Goal: Task Accomplishment & Management: Manage account settings

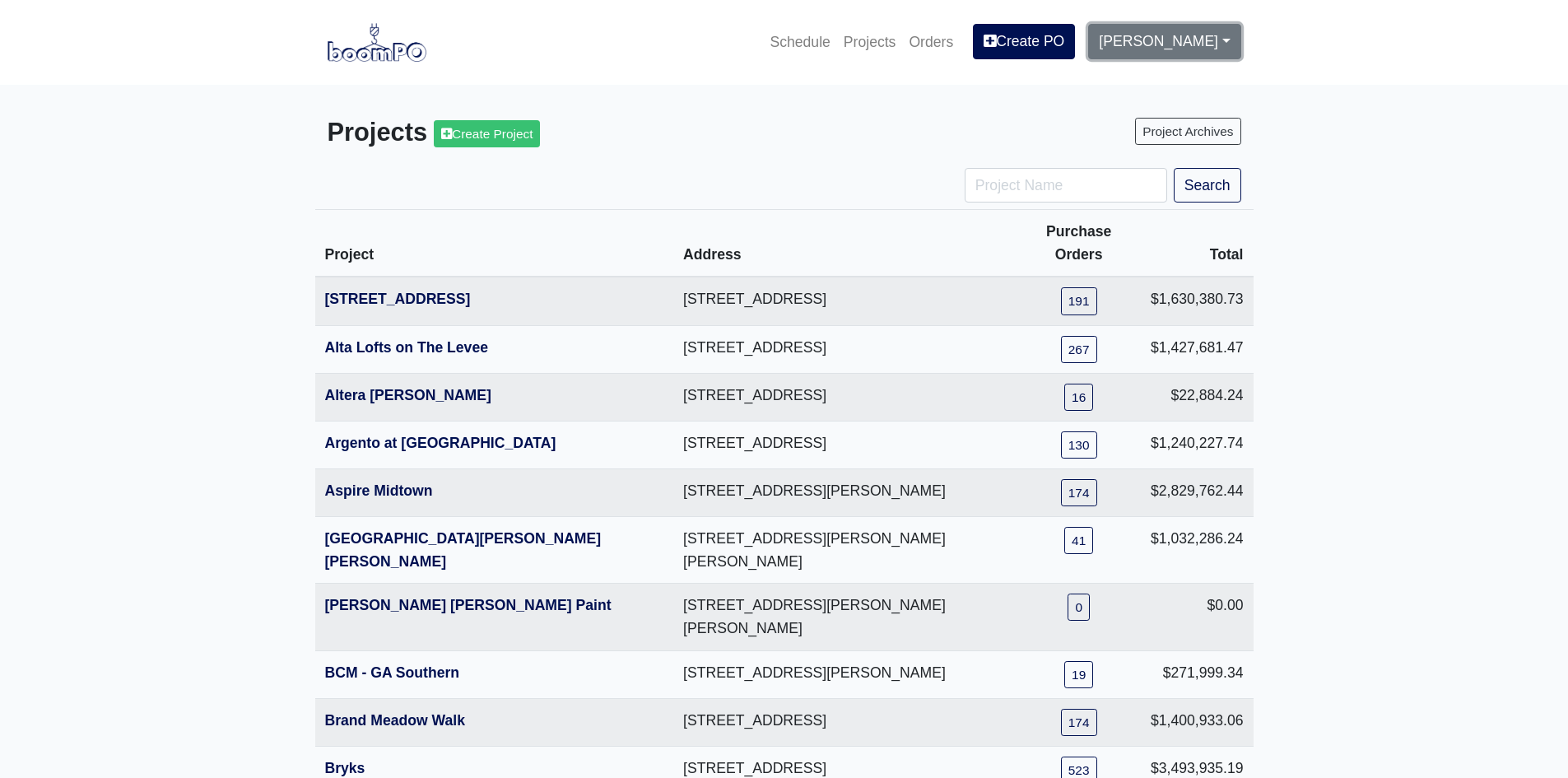
click at [1143, 37] on link "[PERSON_NAME]" at bounding box center [1164, 41] width 152 height 35
click at [1132, 89] on link "Settings" at bounding box center [1154, 87] width 130 height 37
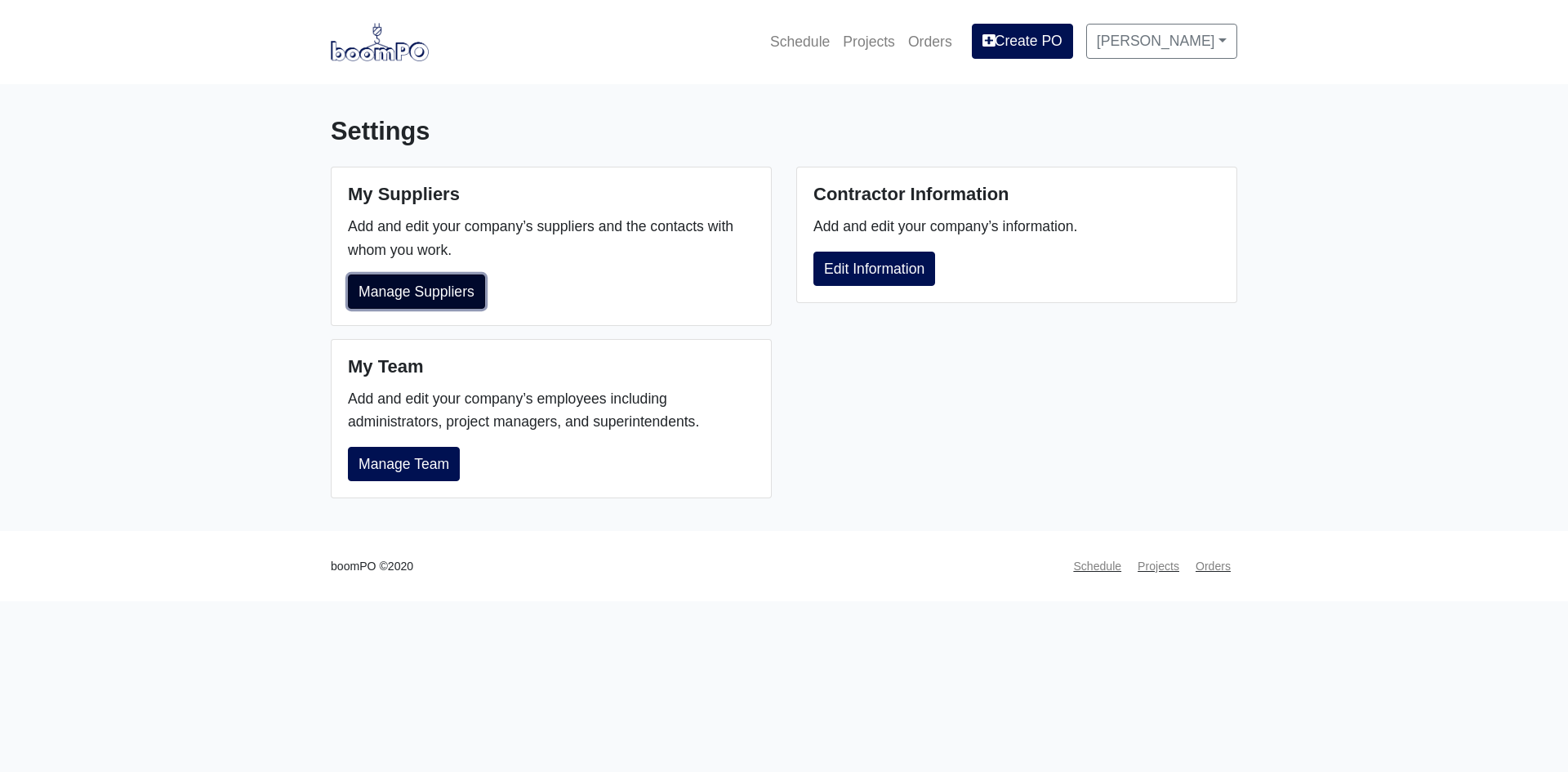
click at [464, 300] on link "Manage Suppliers" at bounding box center [416, 292] width 137 height 35
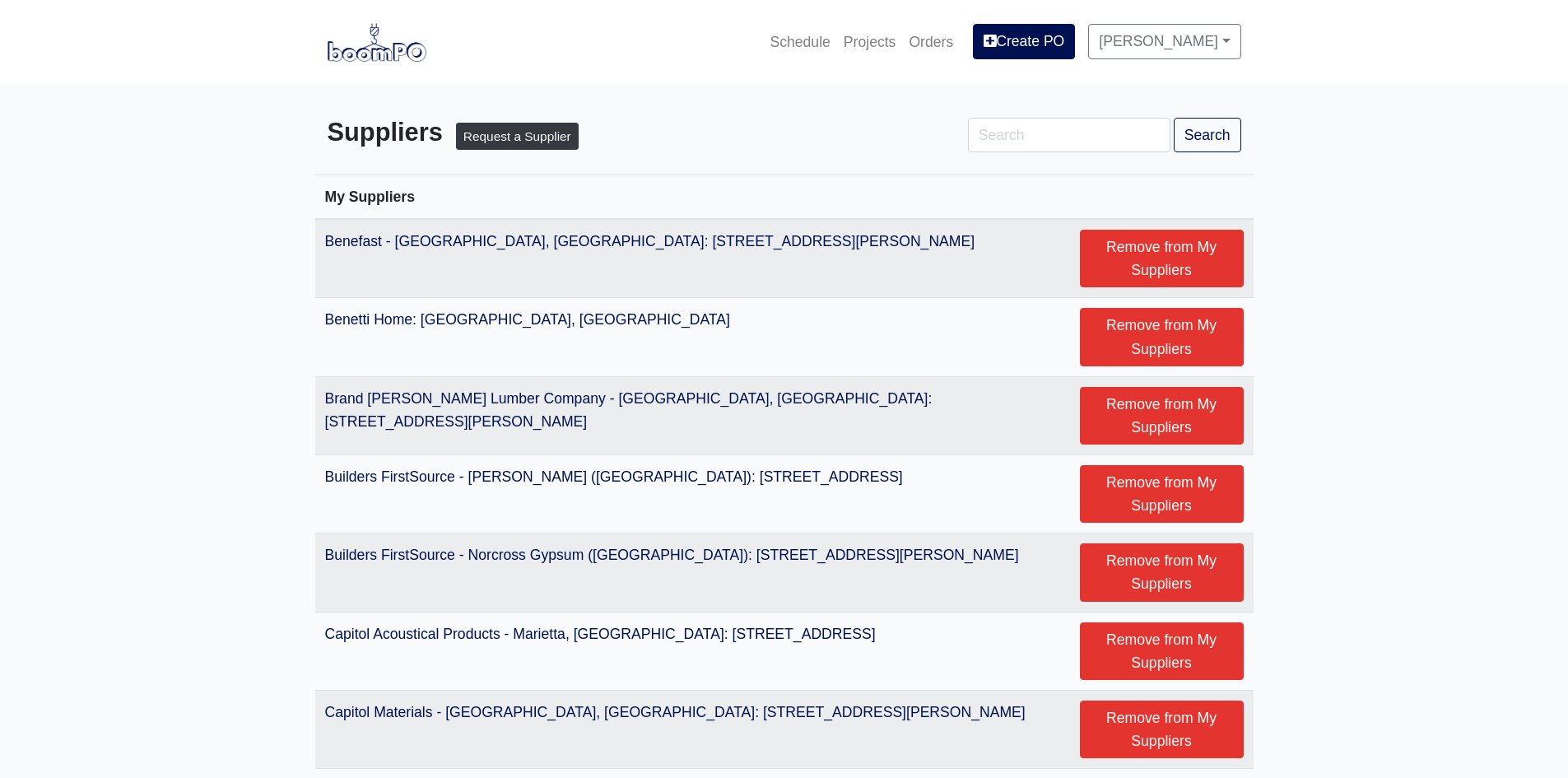
click at [1132, 117] on div "Suppliers Request a Supplier Search" at bounding box center [784, 135] width 938 height 63
click at [1098, 134] on input "Search" at bounding box center [1068, 135] width 202 height 35
type input "savannah"
click at [1211, 131] on button "Search" at bounding box center [1207, 135] width 68 height 35
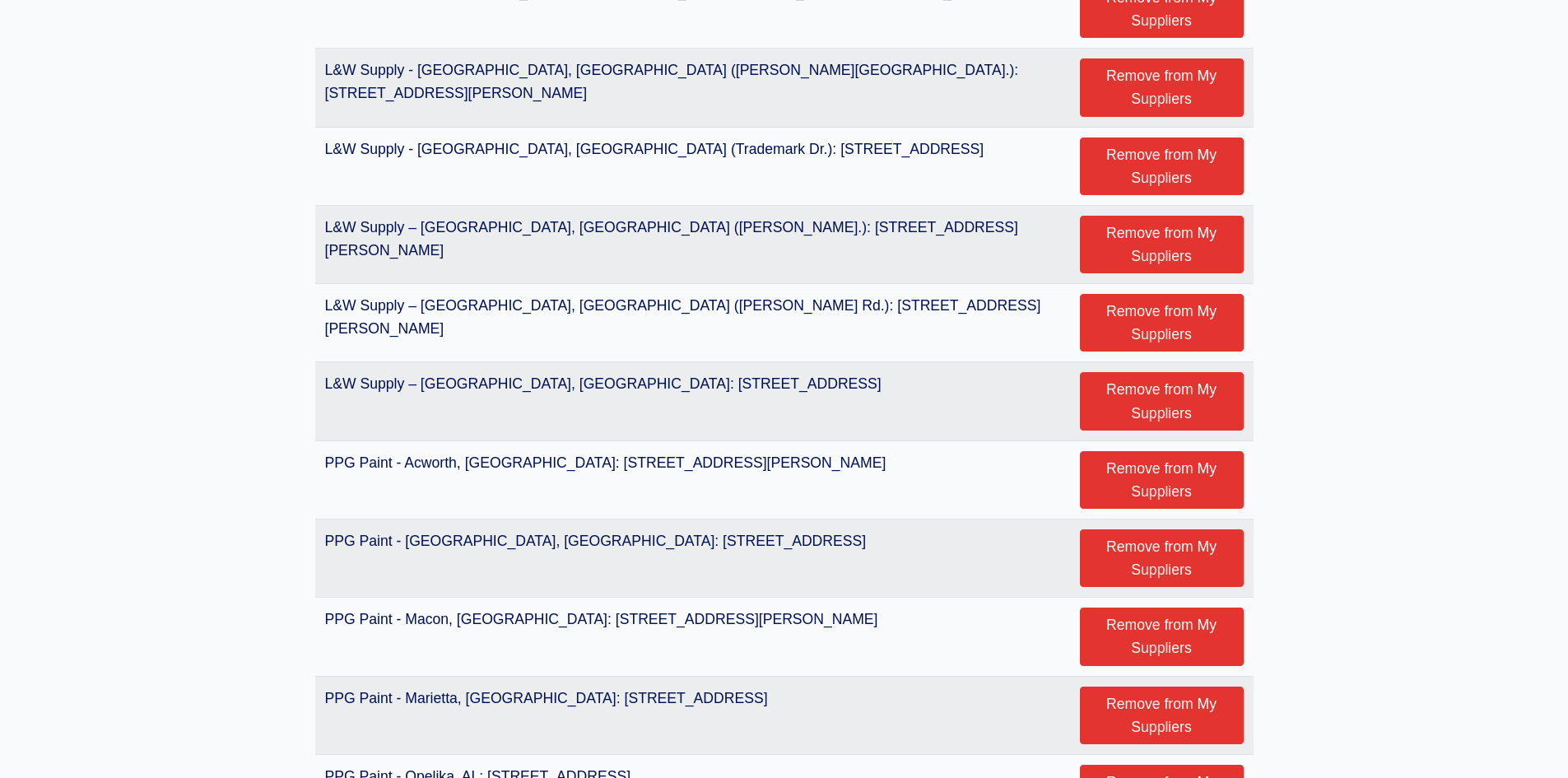
scroll to position [3111, 0]
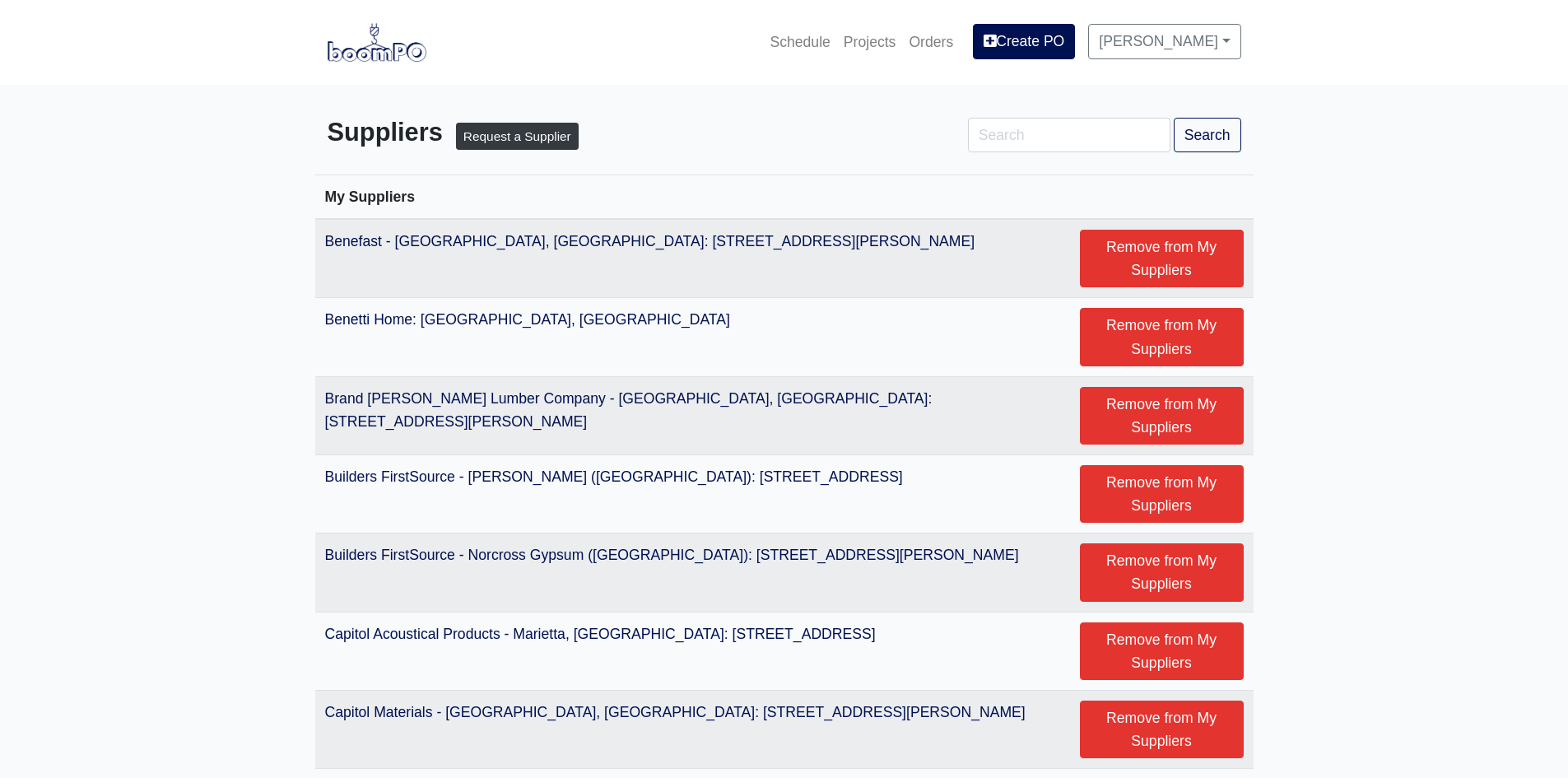
scroll to position [3111, 0]
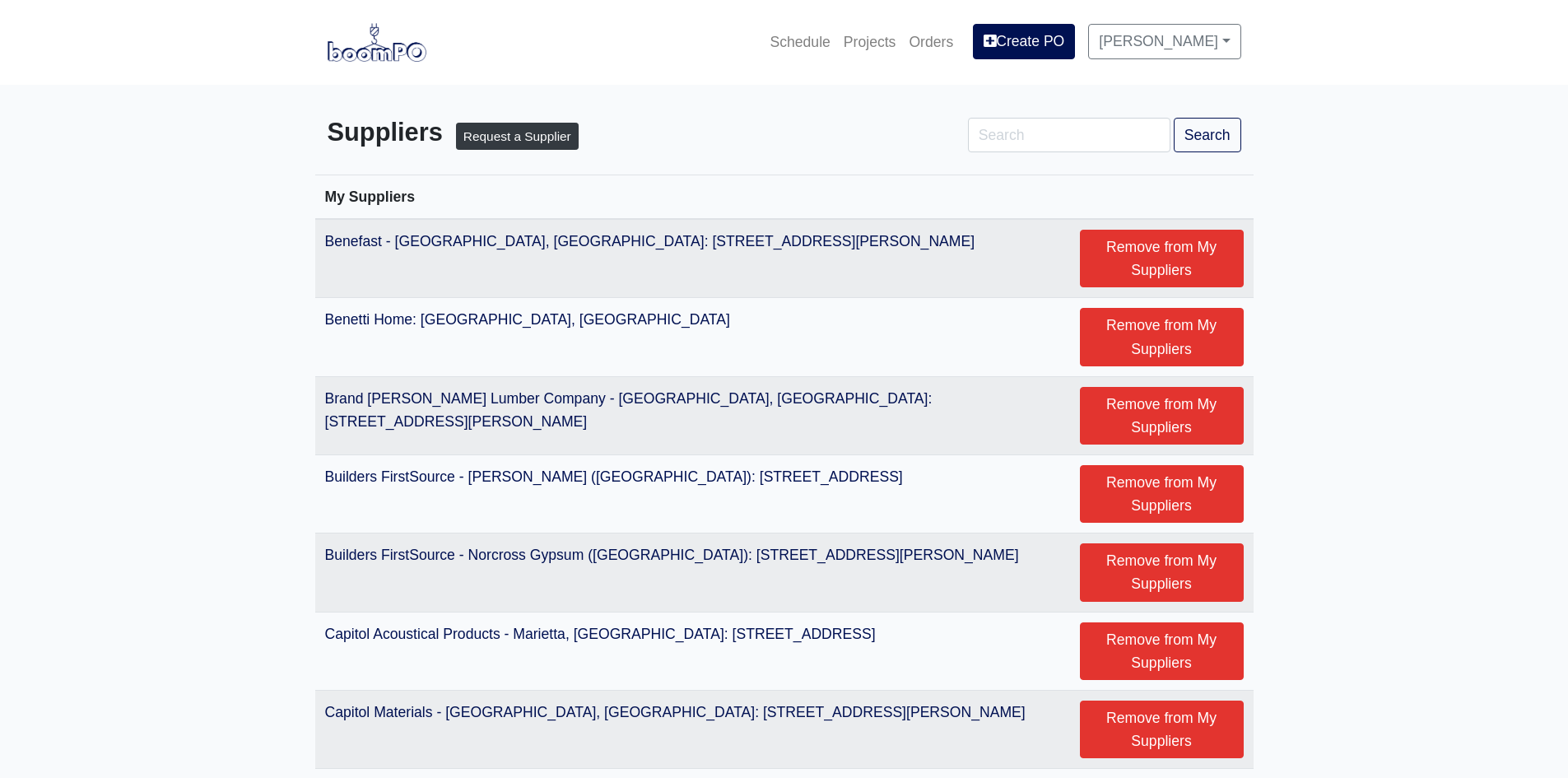
scroll to position [3111, 0]
